Goal: Information Seeking & Learning: Learn about a topic

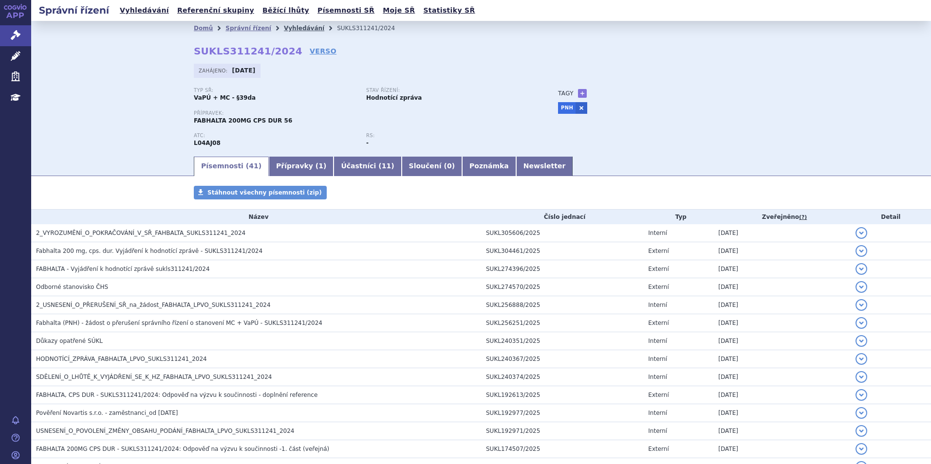
click at [284, 28] on link "Vyhledávání" at bounding box center [304, 28] width 40 height 7
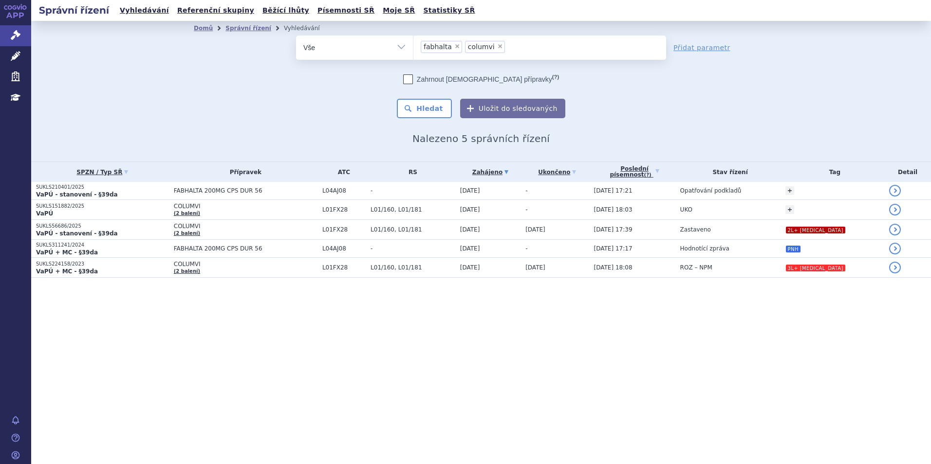
click at [454, 43] on span "×" at bounding box center [457, 46] width 6 height 6
click at [413, 43] on select "fabhalta columvi" at bounding box center [413, 47] width 0 height 24
select select "columvi"
click at [453, 45] on span "×" at bounding box center [456, 46] width 6 height 6
click at [413, 45] on select "fabhalta columvi" at bounding box center [413, 47] width 0 height 24
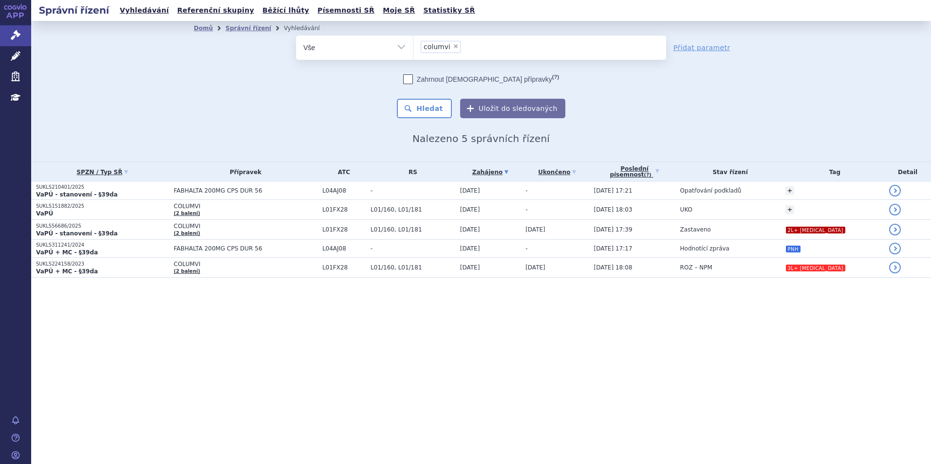
select select
click at [451, 45] on ul at bounding box center [539, 46] width 253 height 20
click at [413, 45] on select "fabhalta columvi" at bounding box center [413, 47] width 0 height 24
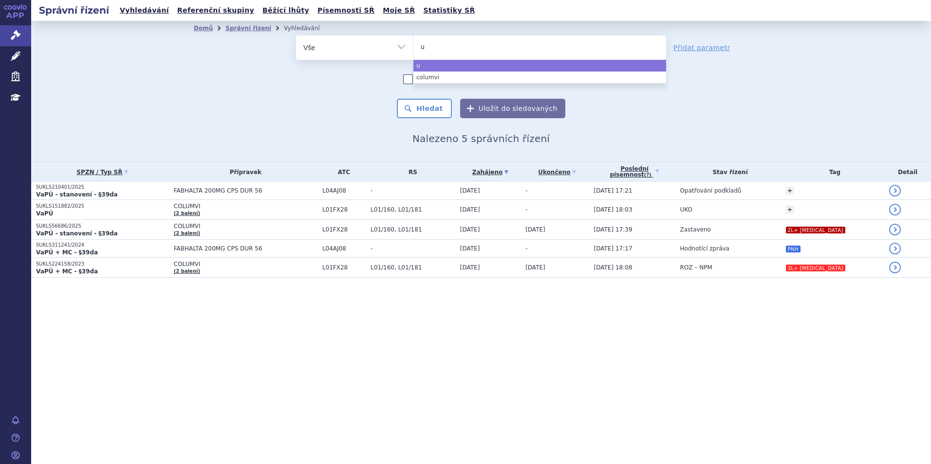
type input "ul"
type input "ulto"
type input "ultomi"
type input "[MEDICAL_DATA]"
select select "[MEDICAL_DATA]"
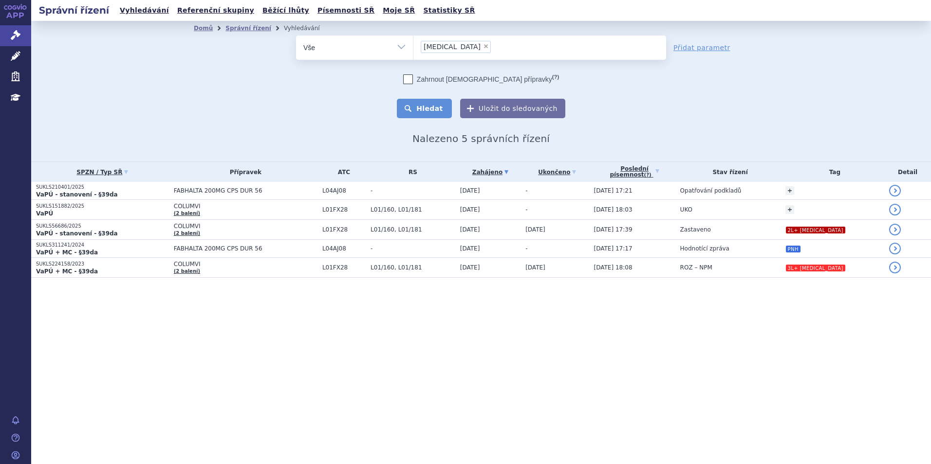
click at [417, 107] on button "Hledat" at bounding box center [424, 108] width 55 height 19
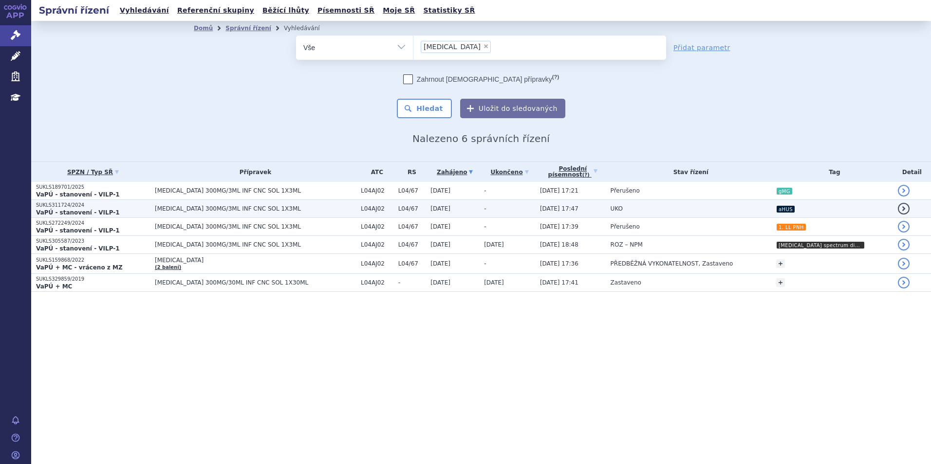
click at [300, 210] on span "ULTOMIRIS 300MG/3ML INF CNC SOL 1X3ML" at bounding box center [255, 208] width 201 height 7
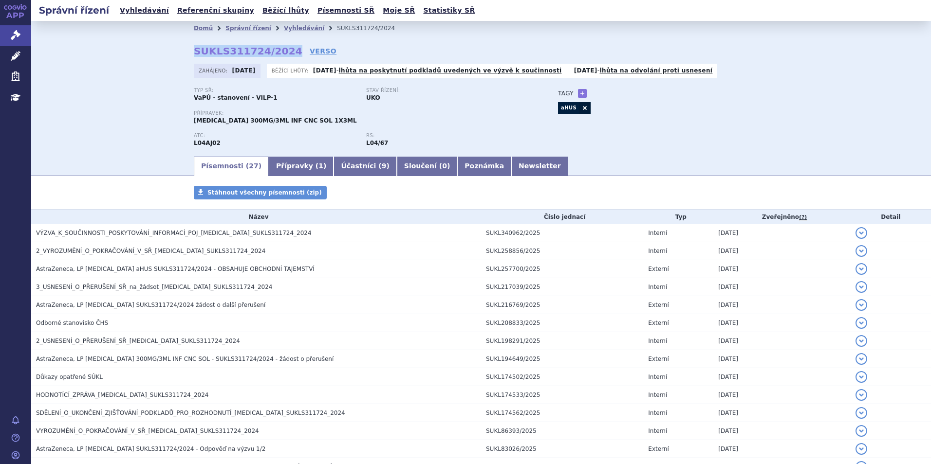
drag, startPoint x: 189, startPoint y: 55, endPoint x: 280, endPoint y: 52, distance: 91.1
click at [280, 52] on div "Domů Správní řízení Vyhledávání SUKLS311724/2024 SUKLS311724/2024 VERSO Zahájen…" at bounding box center [480, 96] width 613 height 120
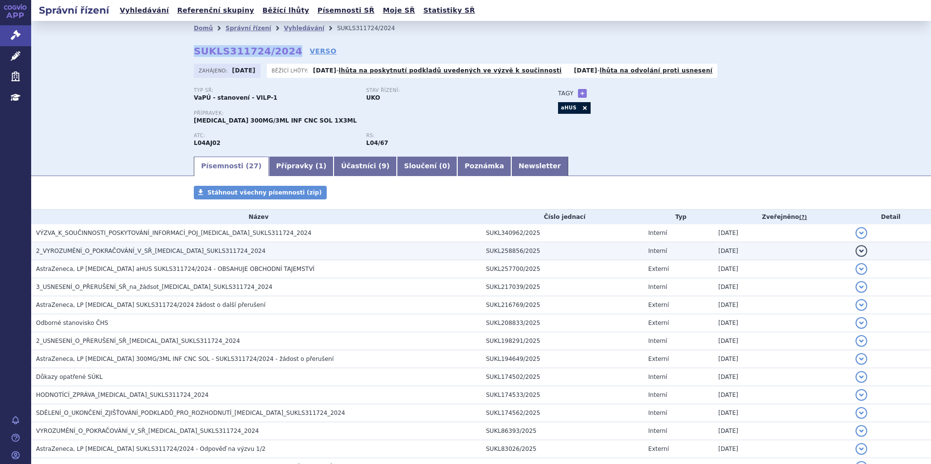
copy strong "SUKLS311724/2024"
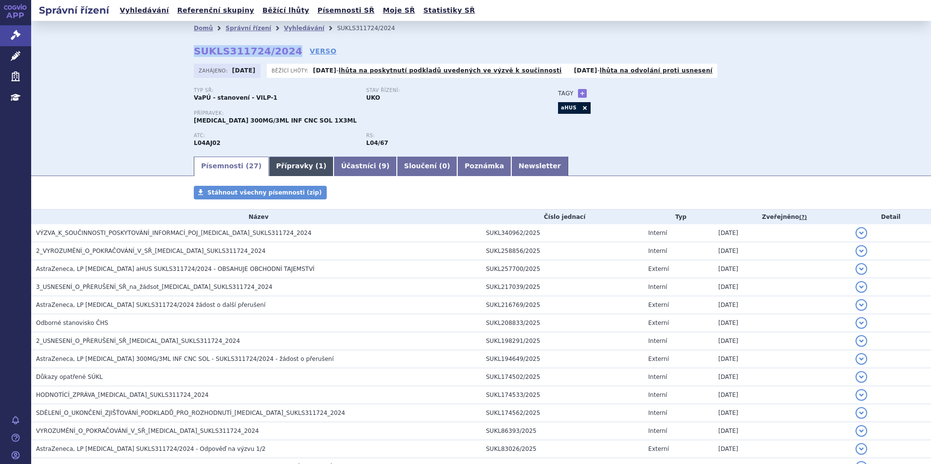
click at [276, 170] on link "Přípravky ( 1 )" at bounding box center [301, 166] width 65 height 19
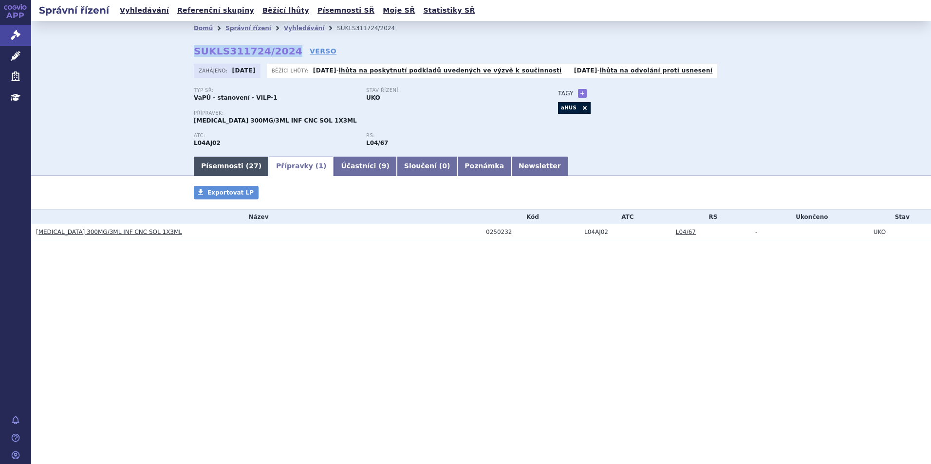
click at [219, 162] on link "Písemnosti ( 27 )" at bounding box center [231, 166] width 75 height 19
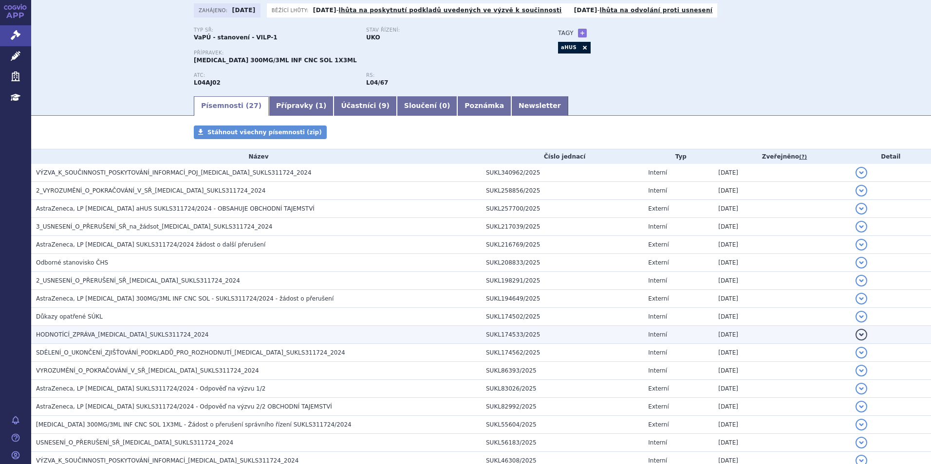
scroll to position [49, 0]
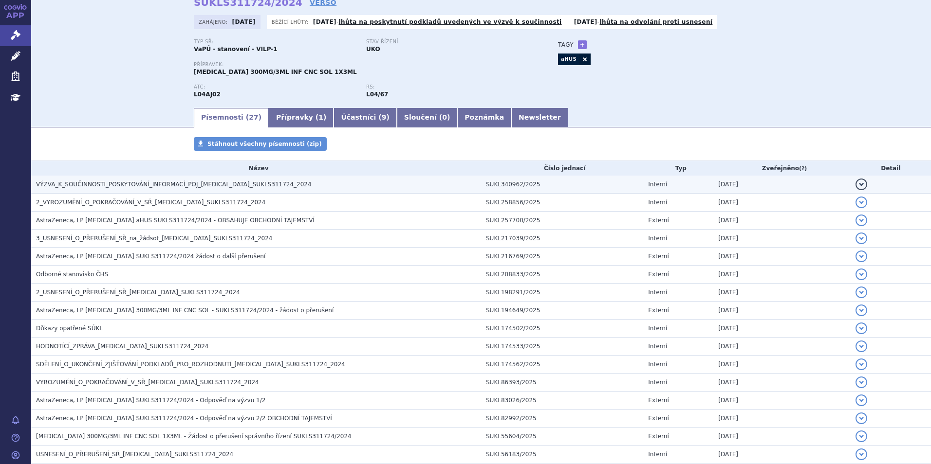
click at [174, 188] on span "VÝZVA_K_SOUČINNOSTI_POSKYTOVÁNÍ_INFORMACÍ_POJ_ULTOMIRIS_SUKLS311724_2024" at bounding box center [174, 184] width 276 height 7
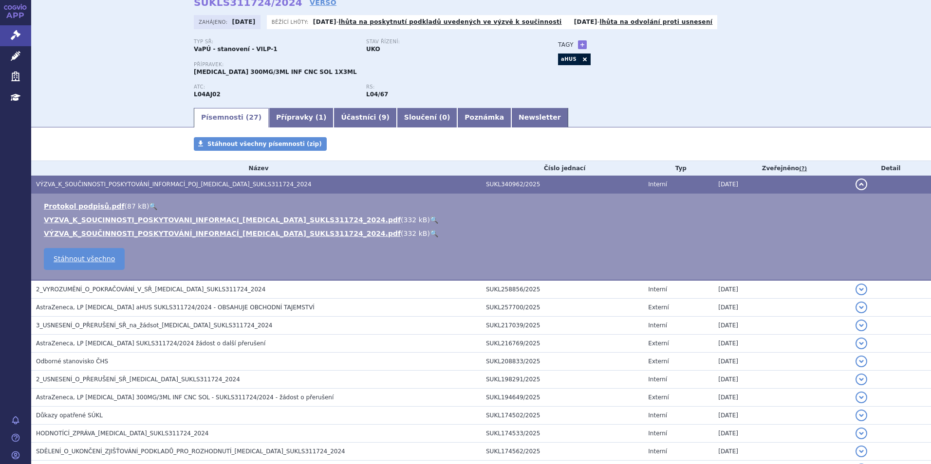
click at [430, 219] on link "🔍" at bounding box center [434, 220] width 8 height 8
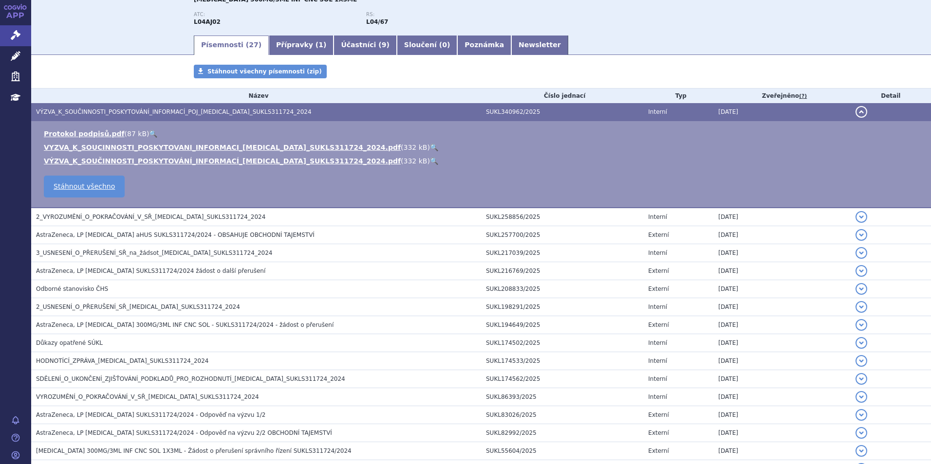
scroll to position [292, 0]
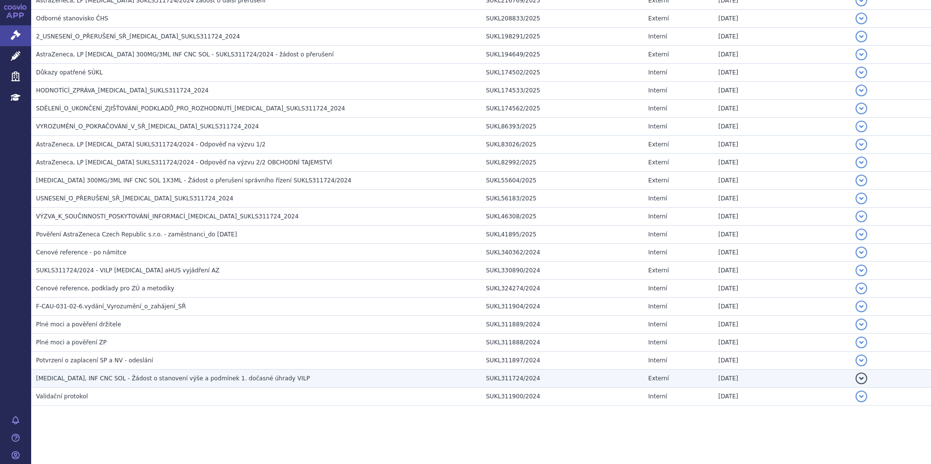
click at [127, 378] on span "ULTOMIRIS, INF CNC SOL - Žádost o stanovení výše a podmínek 1. dočasné úhrady V…" at bounding box center [173, 378] width 274 height 7
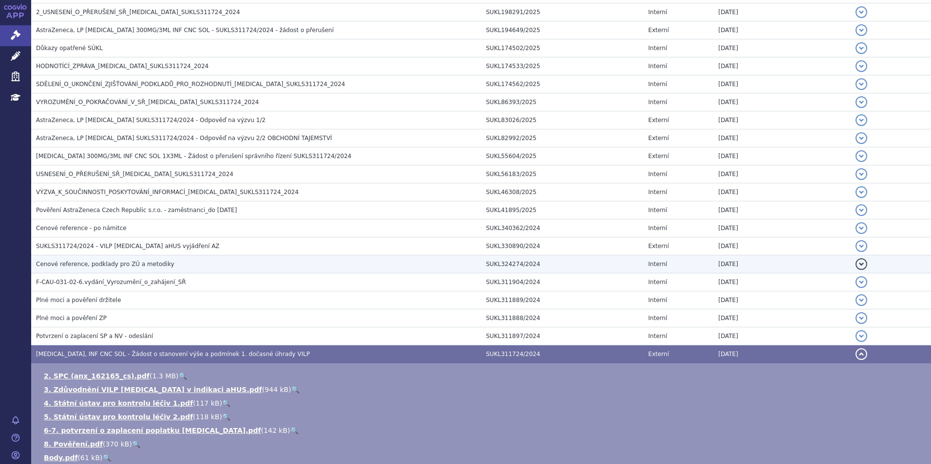
scroll to position [305, 0]
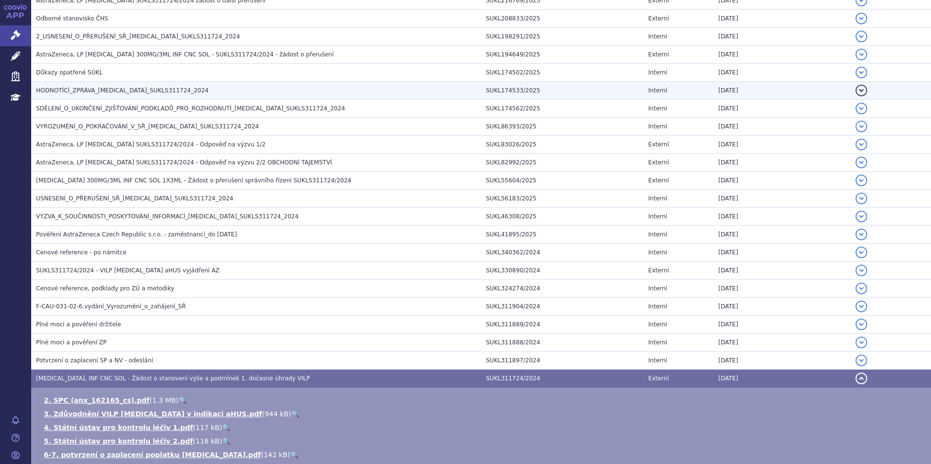
click at [184, 90] on h3 "HODNOTÍCÍ_ZPRÁVA_ULTOMIRIS_SUKLS311724_2024" at bounding box center [258, 91] width 445 height 10
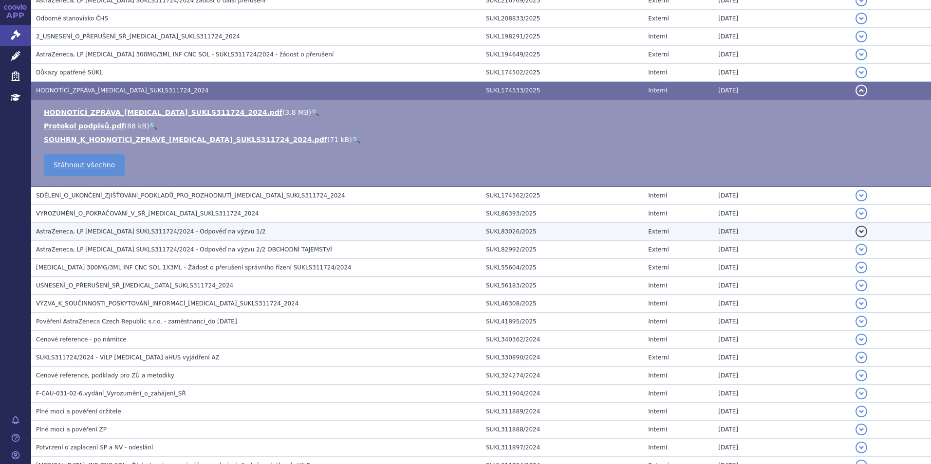
click at [197, 233] on span "AstraZeneca, LP Ultomiris SUKLS311724/2024 - Odpověď na výzvu 1/2" at bounding box center [150, 231] width 229 height 7
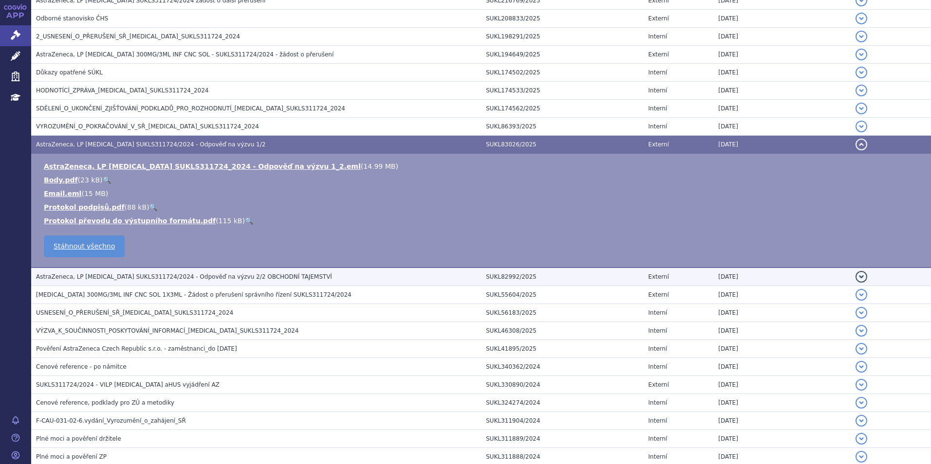
click at [196, 274] on span "AstraZeneca, LP Ultomiris SUKLS311724/2024 - Odpověď na výzvu 2/2 OBCHODNÍ TAJE…" at bounding box center [184, 277] width 296 height 7
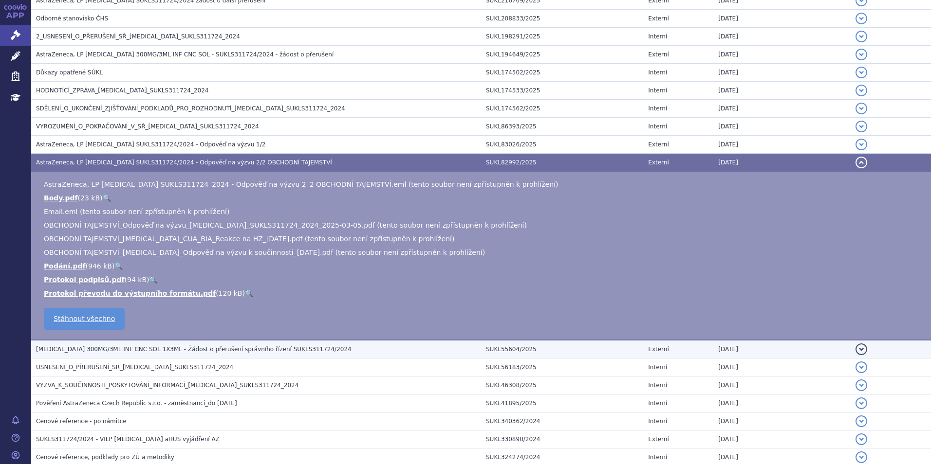
click at [192, 354] on h3 "ULTOMIRIS 300MG/3ML INF CNC SOL 1X3ML - Žádost o přerušení správního řízení SUK…" at bounding box center [258, 350] width 445 height 10
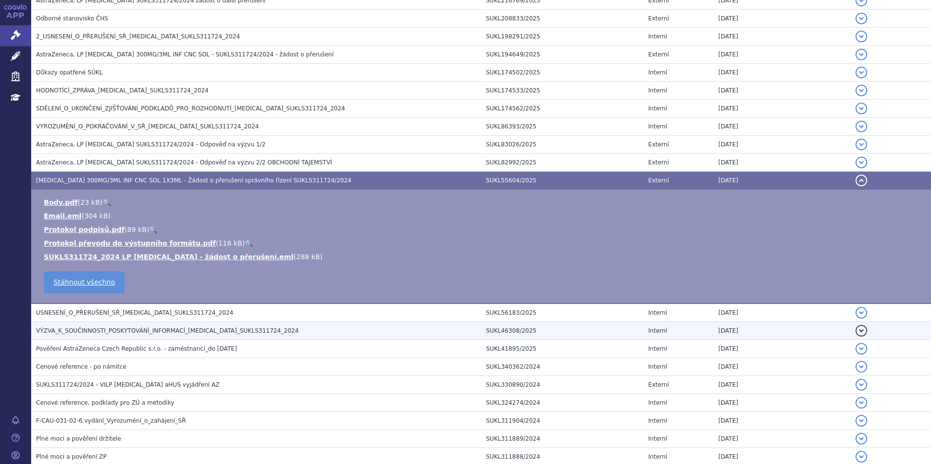
click at [153, 328] on span "VÝZVA_K_SOUČINNOSTI_POSKYTOVÁNÍ_INFORMACÍ_ULTOMIRIS_SUKLS311724_2024" at bounding box center [167, 331] width 262 height 7
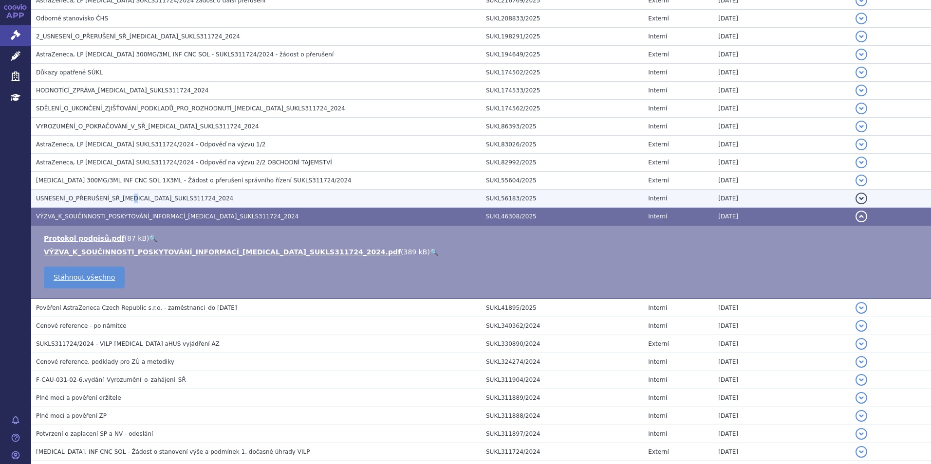
click at [124, 202] on span "USNESENÍ_O_PŘERUŠENÍ_SŘ_ULTOMIRIS_SUKLS311724_2024" at bounding box center [134, 198] width 197 height 7
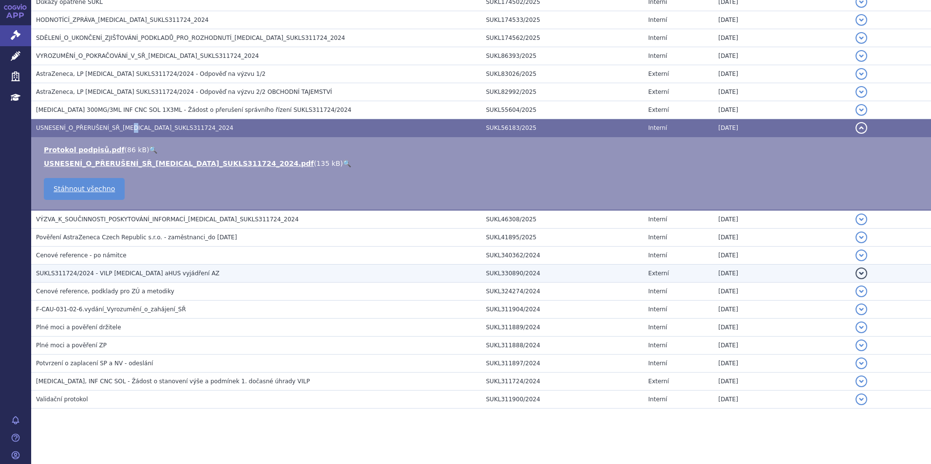
scroll to position [378, 0]
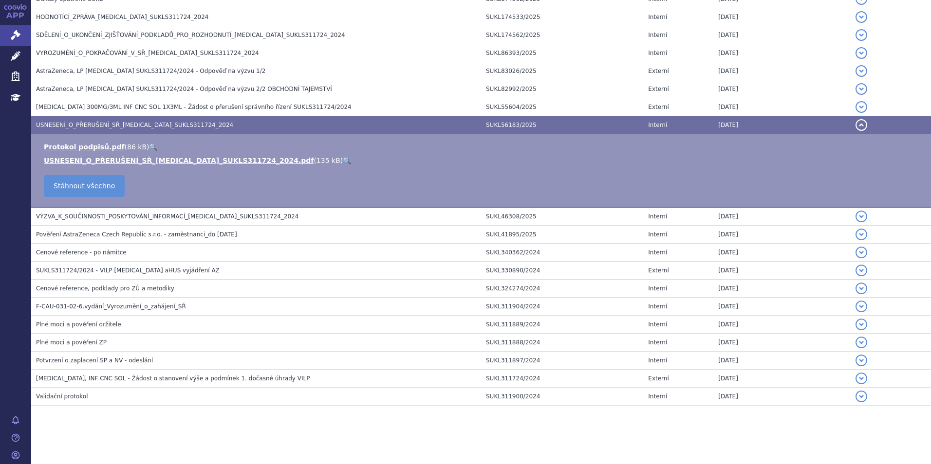
click at [111, 380] on span "ULTOMIRIS, INF CNC SOL - Žádost o stanovení výše a podmínek 1. dočasné úhrady V…" at bounding box center [173, 378] width 274 height 7
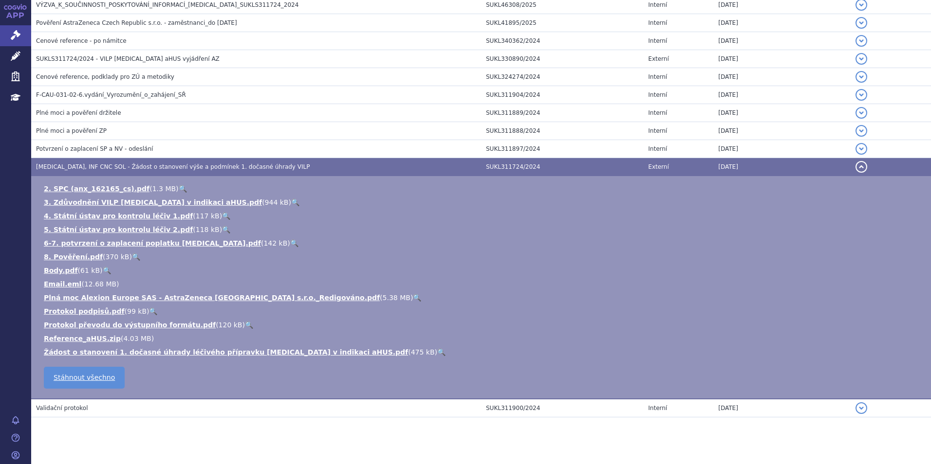
scroll to position [524, 0]
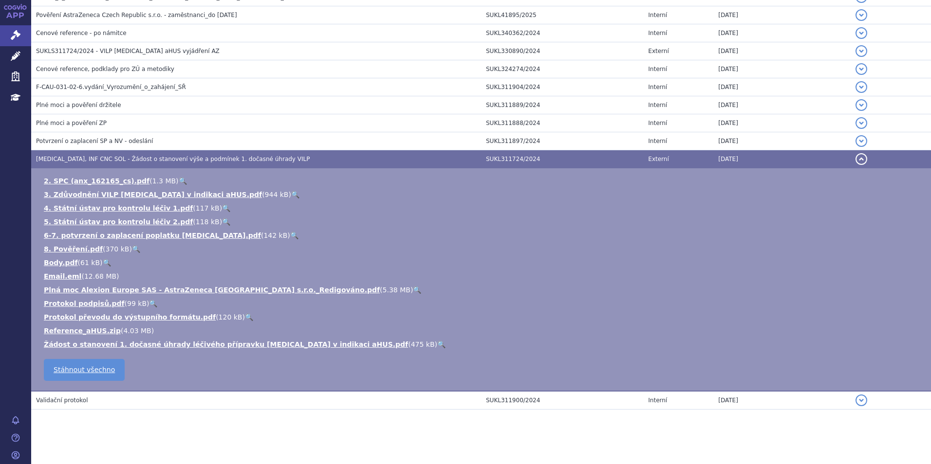
click at [437, 343] on link "🔍" at bounding box center [441, 345] width 8 height 8
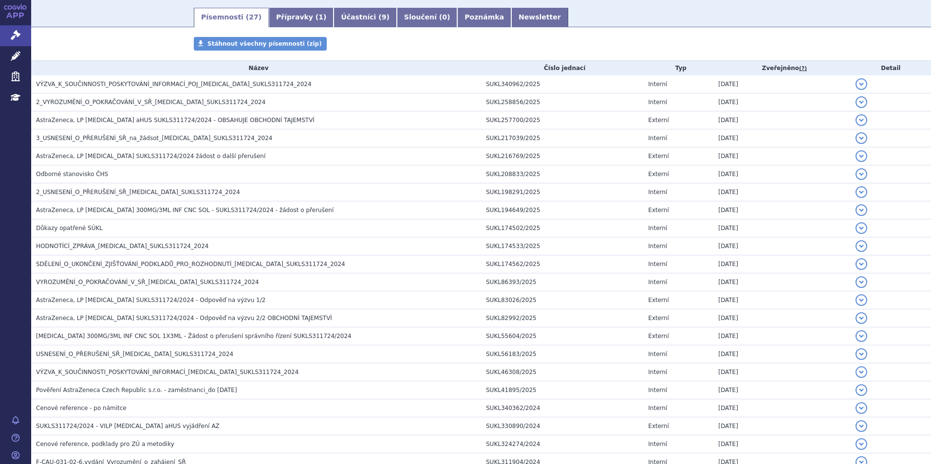
scroll to position [135, 0]
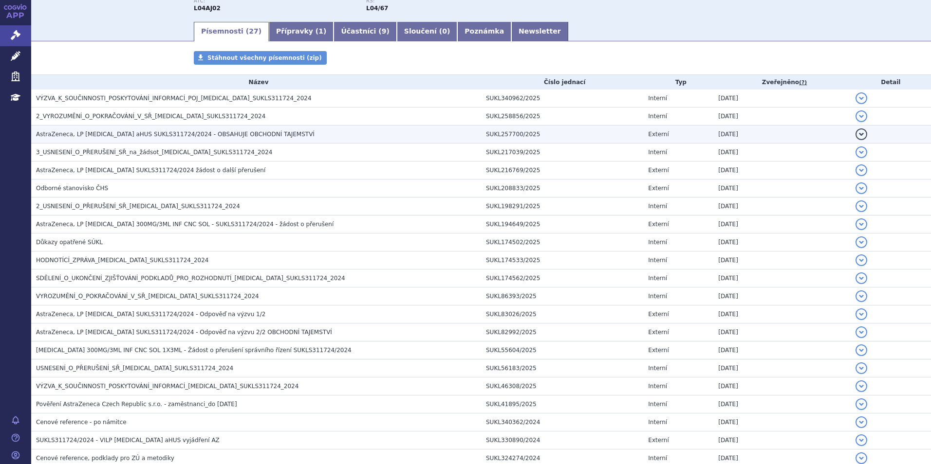
click at [125, 135] on span "AstraZeneca, LP Ultomiris aHUS SUKLS311724/2024 - OBSAHUJE OBCHODNÍ TAJEMSTVÍ" at bounding box center [175, 134] width 278 height 7
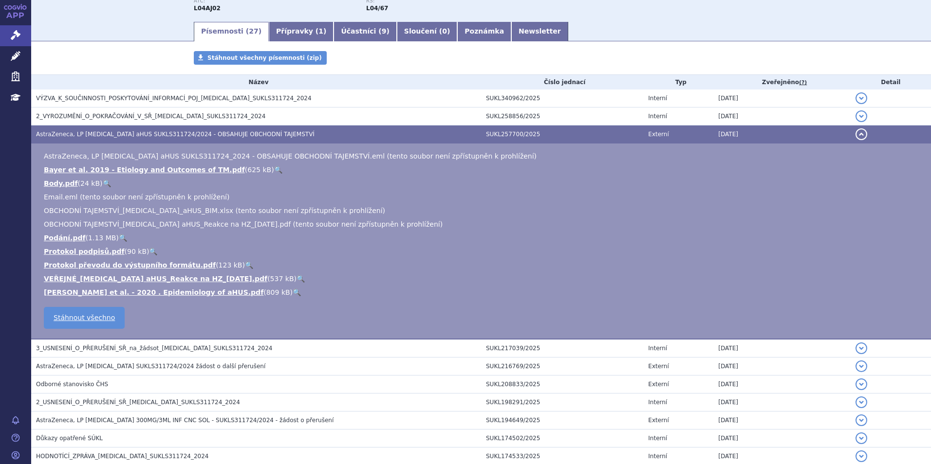
click at [296, 277] on link "🔍" at bounding box center [300, 279] width 8 height 8
click at [511, 36] on link "Newsletter" at bounding box center [539, 31] width 57 height 19
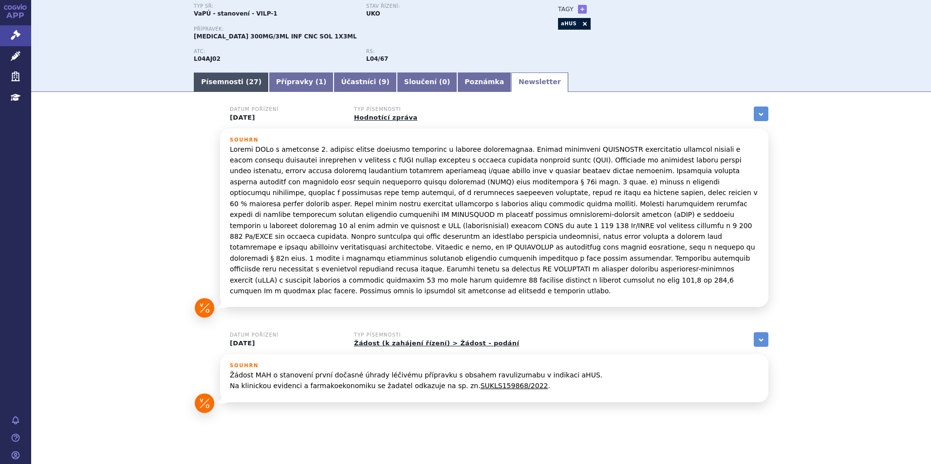
click at [219, 82] on link "Písemnosti ( 27 )" at bounding box center [231, 82] width 75 height 19
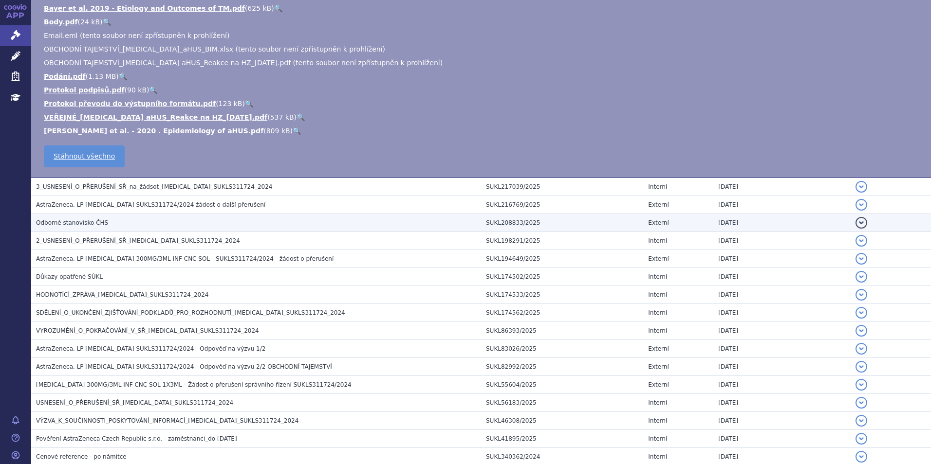
scroll to position [328, 0]
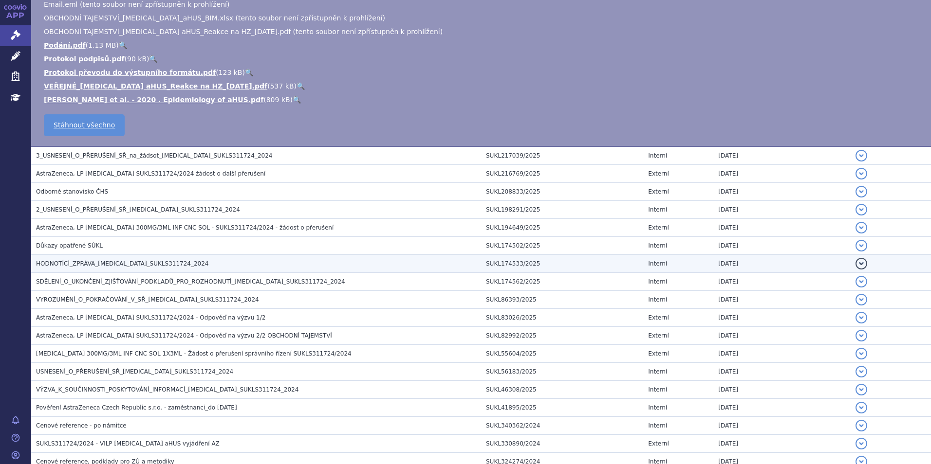
click at [137, 262] on span "HODNOTÍCÍ_ZPRÁVA_ULTOMIRIS_SUKLS311724_2024" at bounding box center [122, 263] width 173 height 7
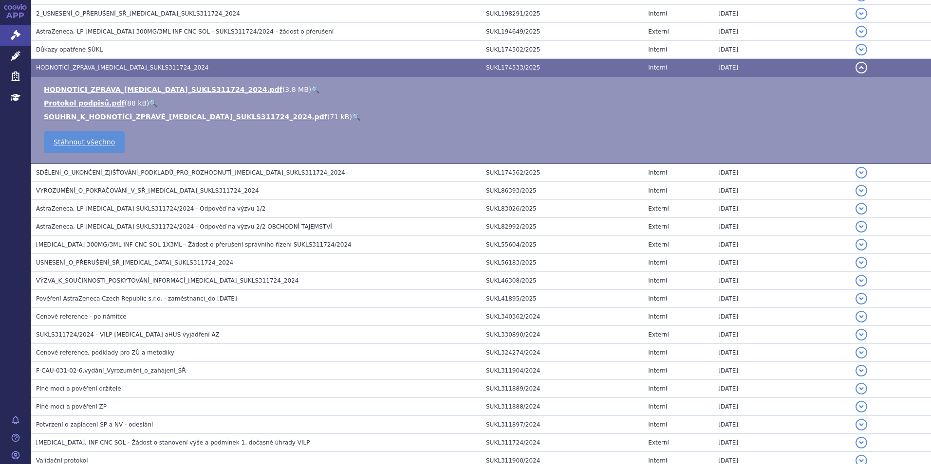
scroll to position [132, 0]
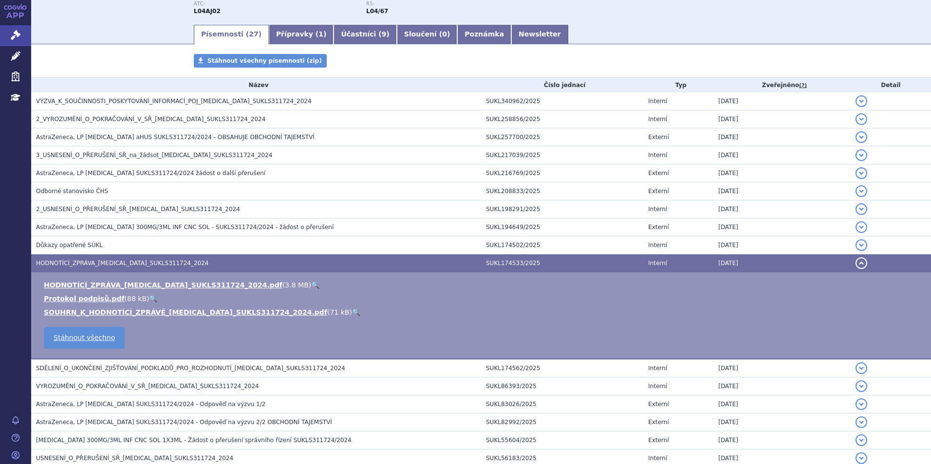
click at [311, 288] on link "🔍" at bounding box center [315, 285] width 8 height 8
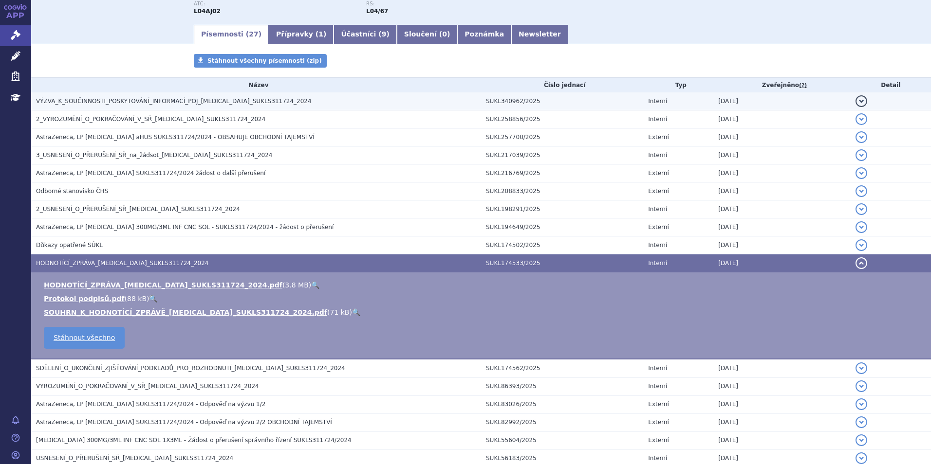
click at [178, 99] on span "VÝZVA_K_SOUČINNOSTI_POSKYTOVÁNÍ_INFORMACÍ_POJ_ULTOMIRIS_SUKLS311724_2024" at bounding box center [174, 101] width 276 height 7
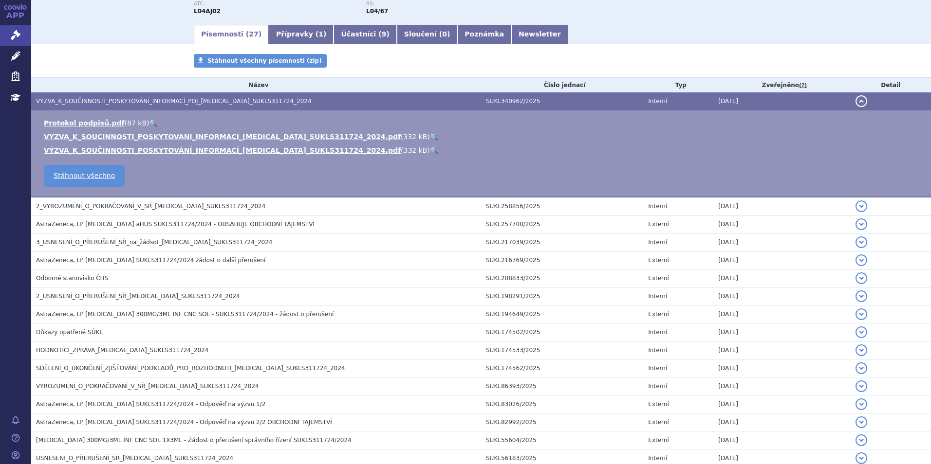
click at [430, 135] on link "🔍" at bounding box center [434, 137] width 8 height 8
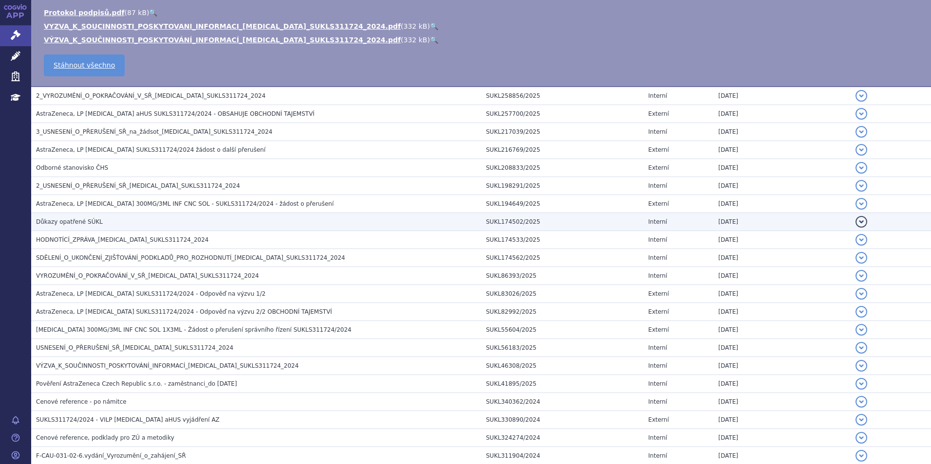
scroll to position [243, 0]
click at [169, 217] on h3 "Důkazy opatřené SÚKL" at bounding box center [258, 221] width 445 height 10
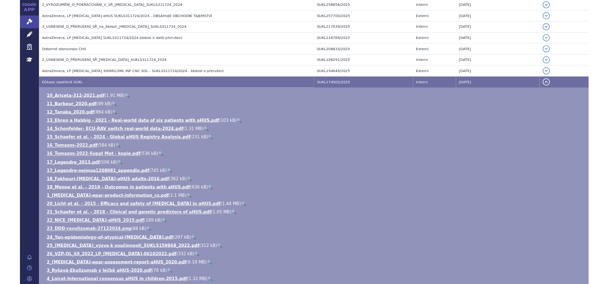
scroll to position [157, 0]
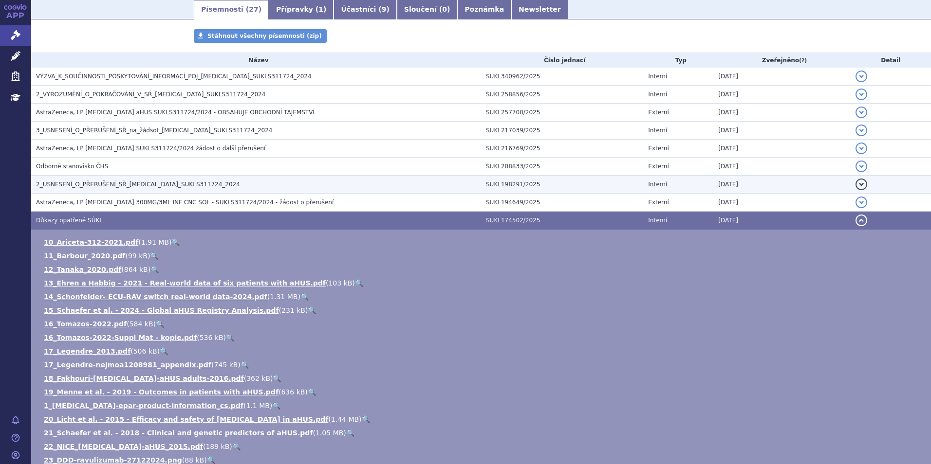
click at [162, 192] on td "2_USNESENÍ_O_PŘERUŠENÍ_SŘ_ULTOMIRIS_SUKLS311724_2024" at bounding box center [256, 185] width 450 height 18
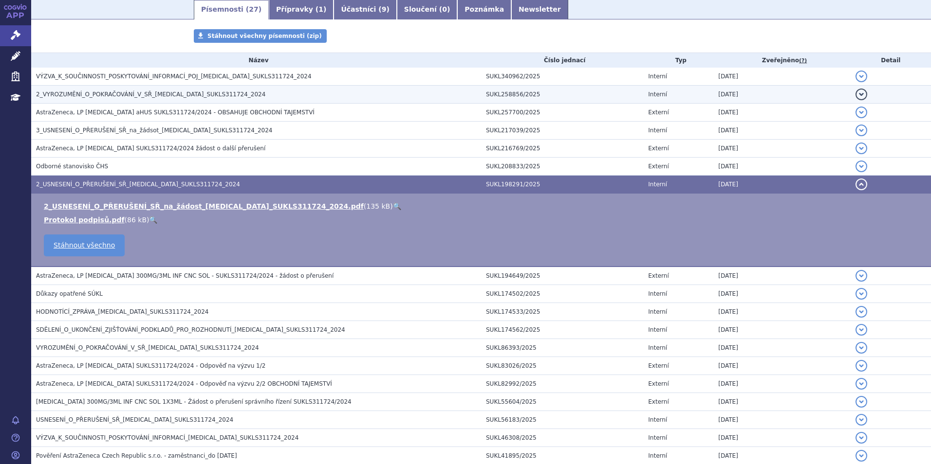
click at [207, 94] on span "2_VYROZUMĚNÍ_O_POKRAČOVÁNÍ_V_SŘ_ULTOMIRIS_SUKLS311724_2024" at bounding box center [150, 94] width 229 height 7
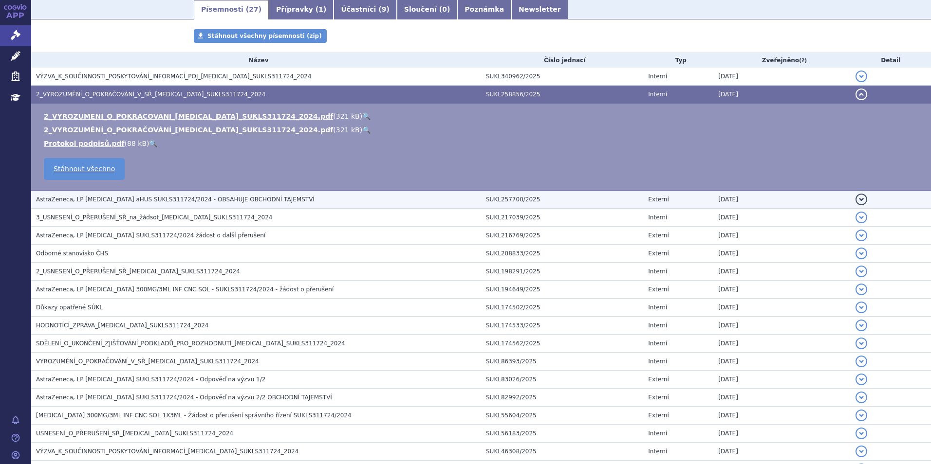
click at [203, 204] on h3 "AstraZeneca, LP Ultomiris aHUS SUKLS311724/2024 - OBSAHUJE OBCHODNÍ TAJEMSTVÍ" at bounding box center [258, 200] width 445 height 10
